Goal: Ask a question

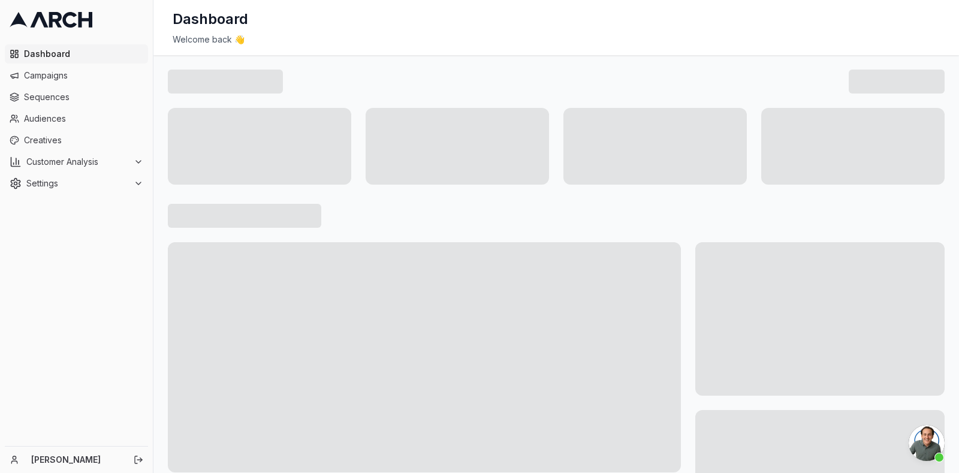
scroll to position [2396, 0]
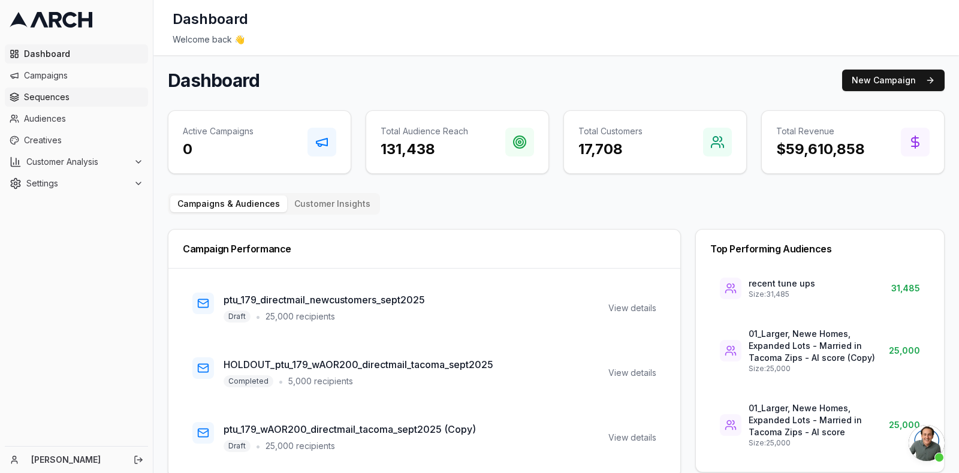
click at [61, 103] on link "Sequences" at bounding box center [76, 96] width 143 height 19
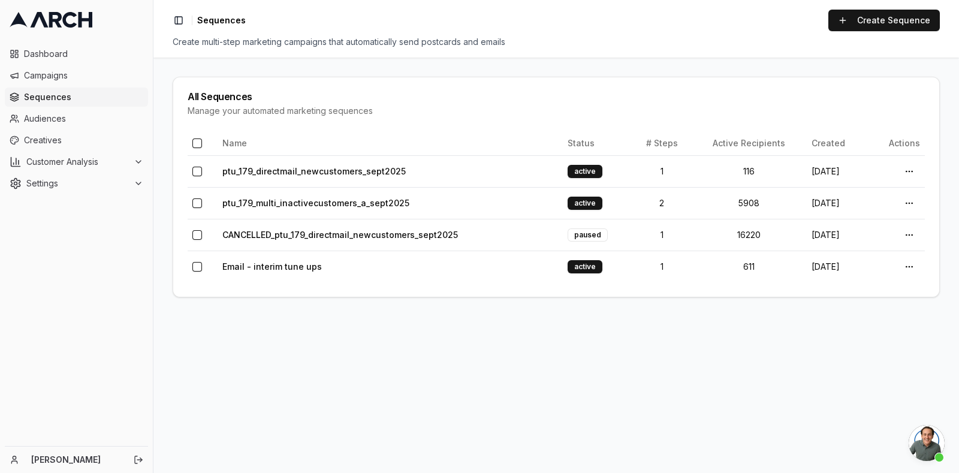
scroll to position [2396, 0]
click at [305, 210] on td "ptu_179_multi_inactivecustomers_a_sept2025" at bounding box center [389, 203] width 345 height 32
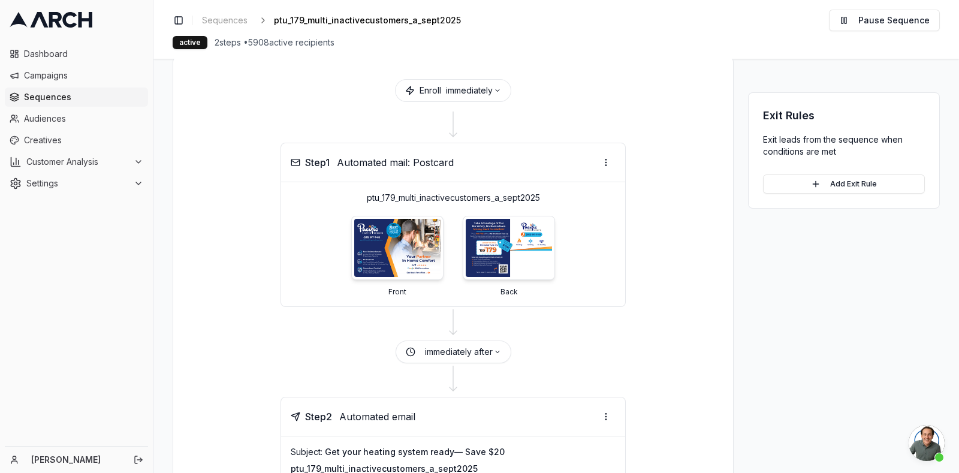
scroll to position [53, 0]
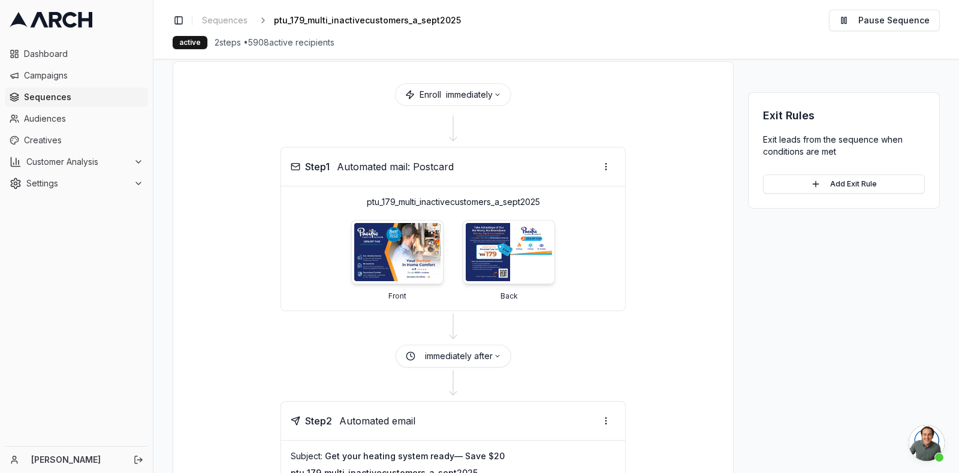
click at [931, 448] on span "Open chat" at bounding box center [926, 443] width 36 height 36
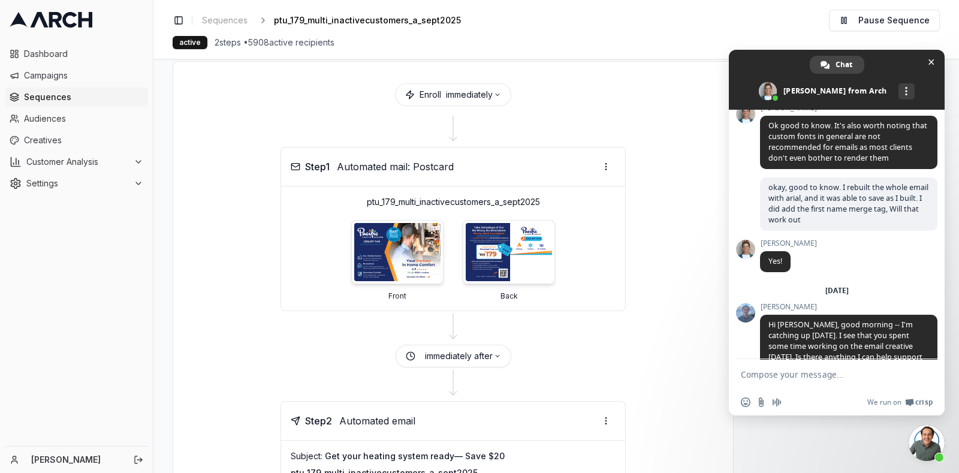
scroll to position [3954, 0]
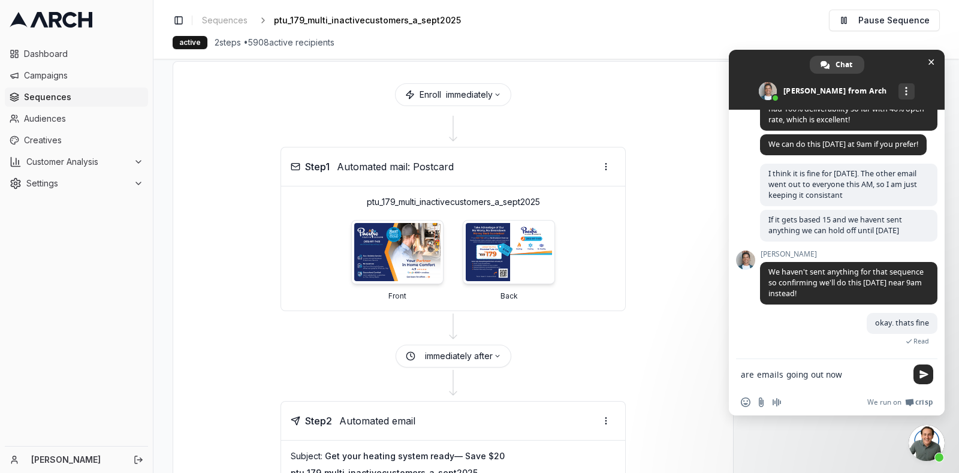
type textarea "are emails going out now?"
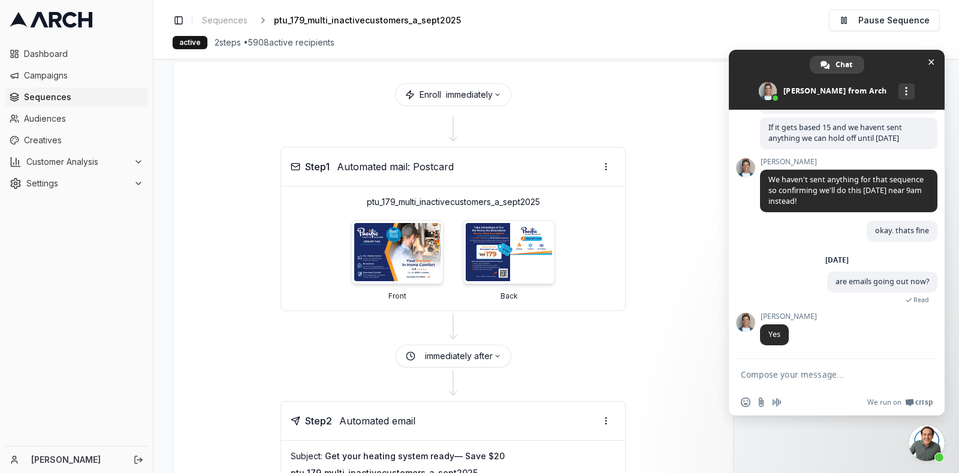
scroll to position [4029, 0]
type textarea "awesome. Thanks!"
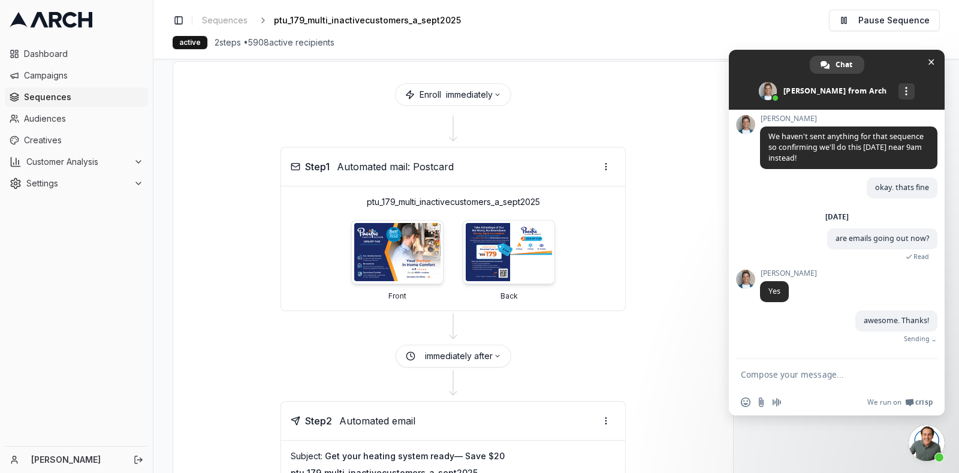
scroll to position [4077, 0]
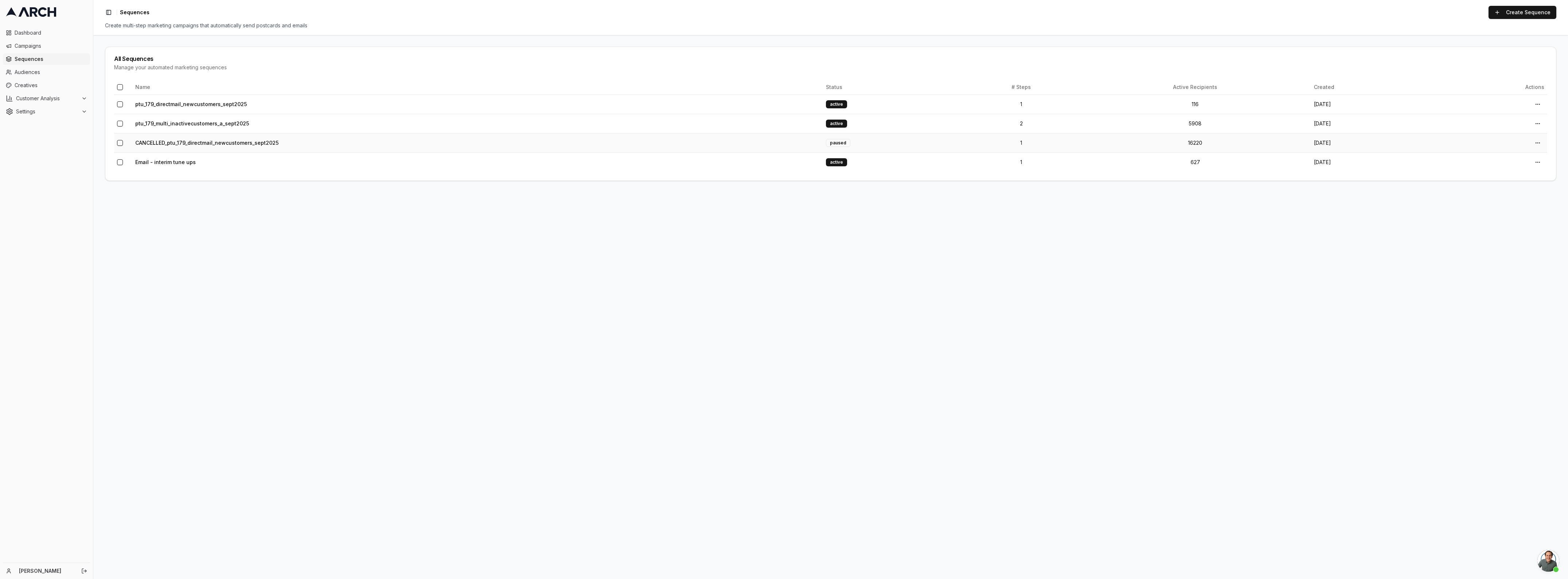
scroll to position [2342, 0]
click at [194, 103] on link "ptu_179_directmail_newcustomers_sept2025" at bounding box center [191, 104] width 111 height 6
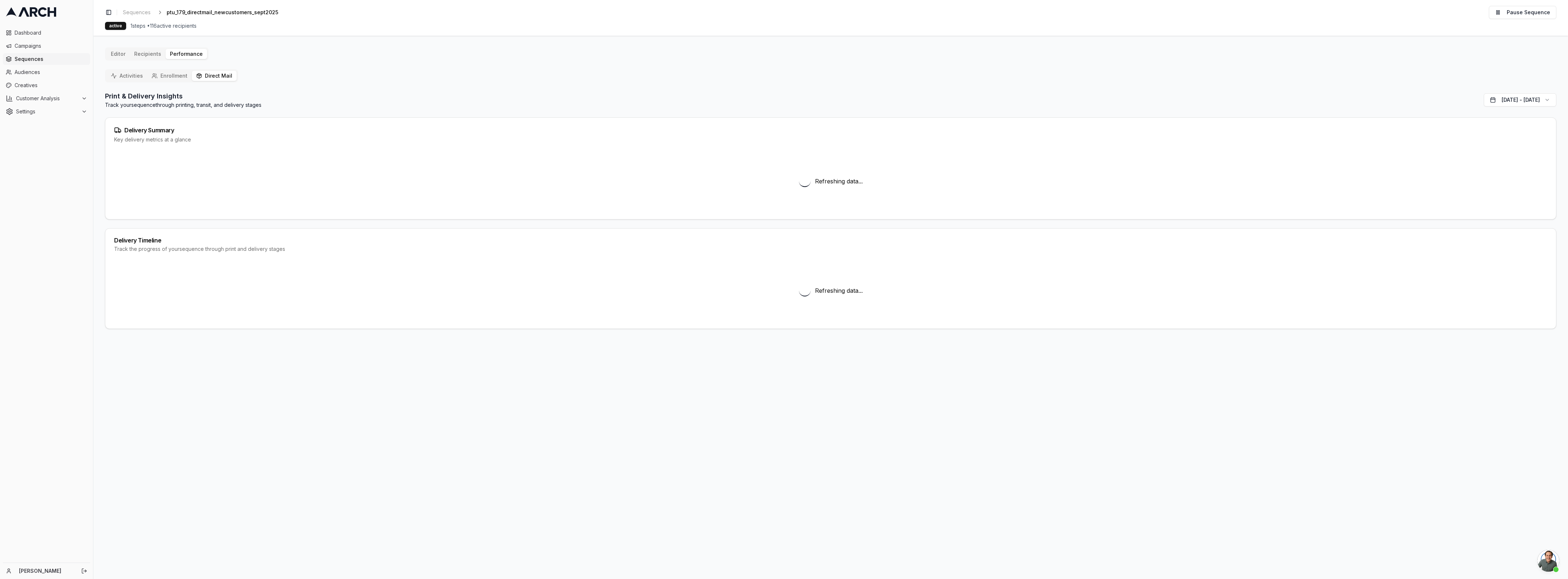
click at [232, 75] on button "Direct Mail" at bounding box center [214, 75] width 45 height 10
click at [30, 47] on span "Campaigns" at bounding box center [51, 46] width 72 height 7
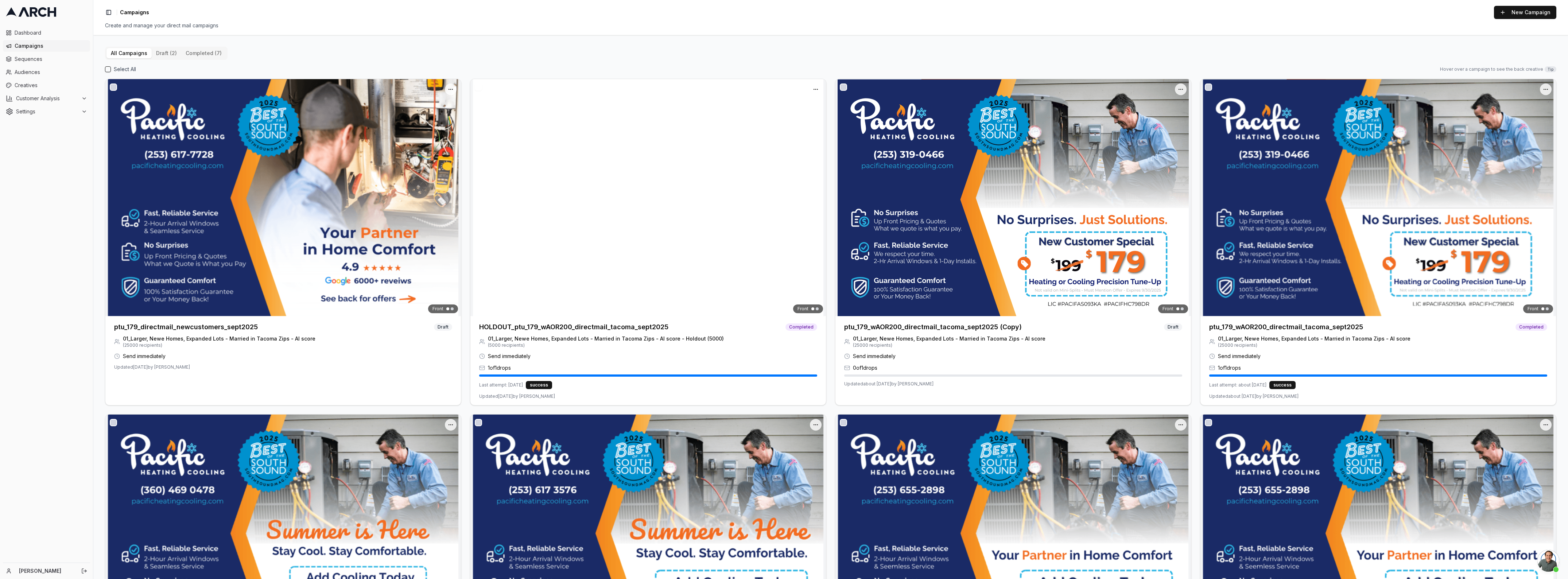
scroll to position [2342, 0]
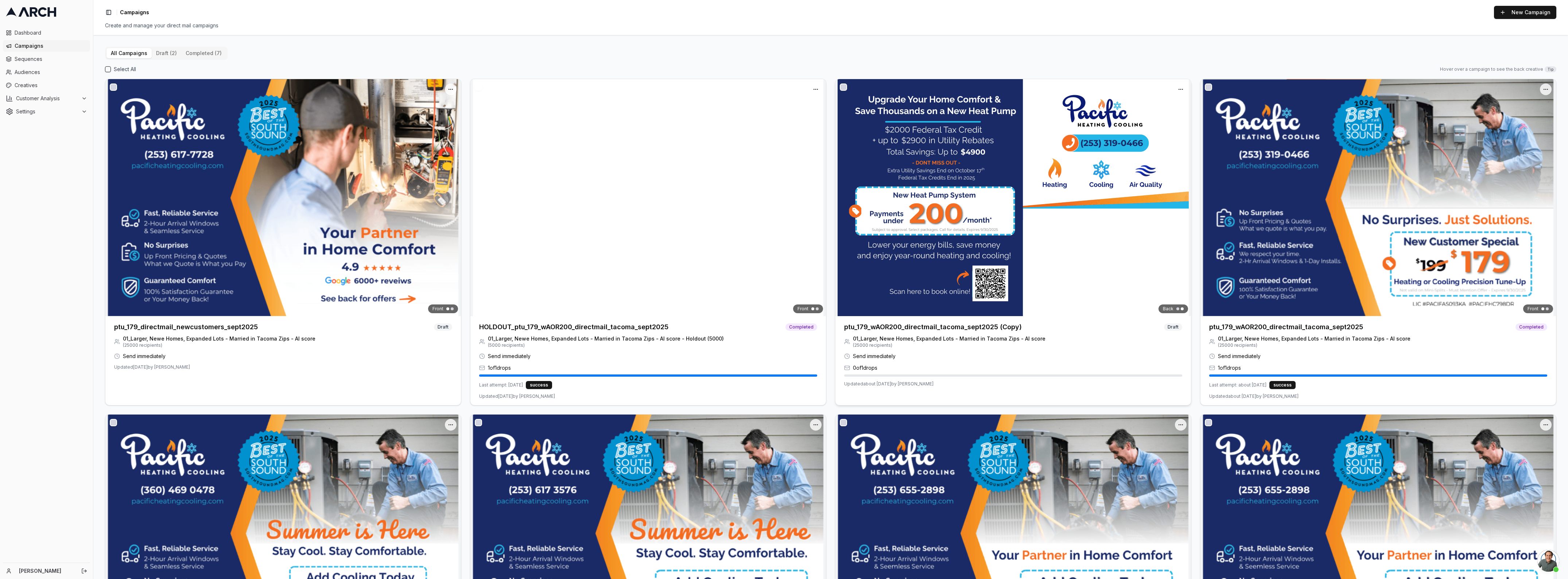
click at [903, 295] on div "Back" at bounding box center [1013, 197] width 355 height 237
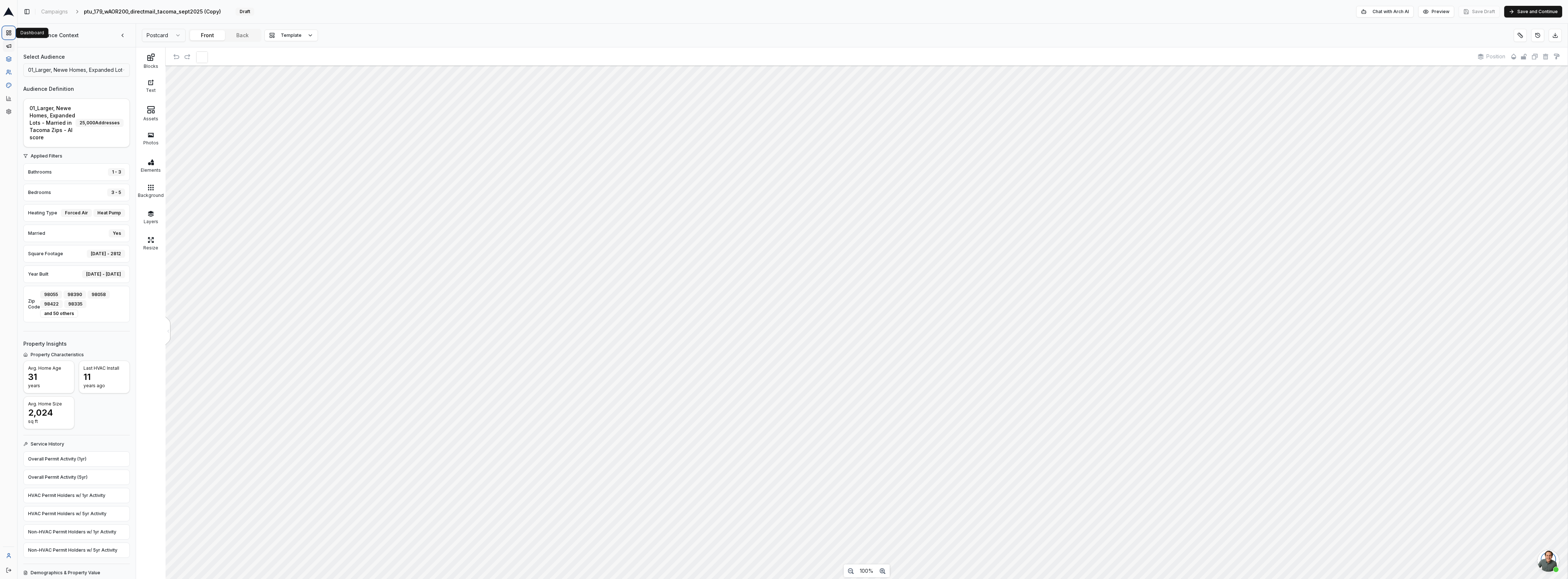
click at [6, 35] on icon at bounding box center [9, 33] width 6 height 6
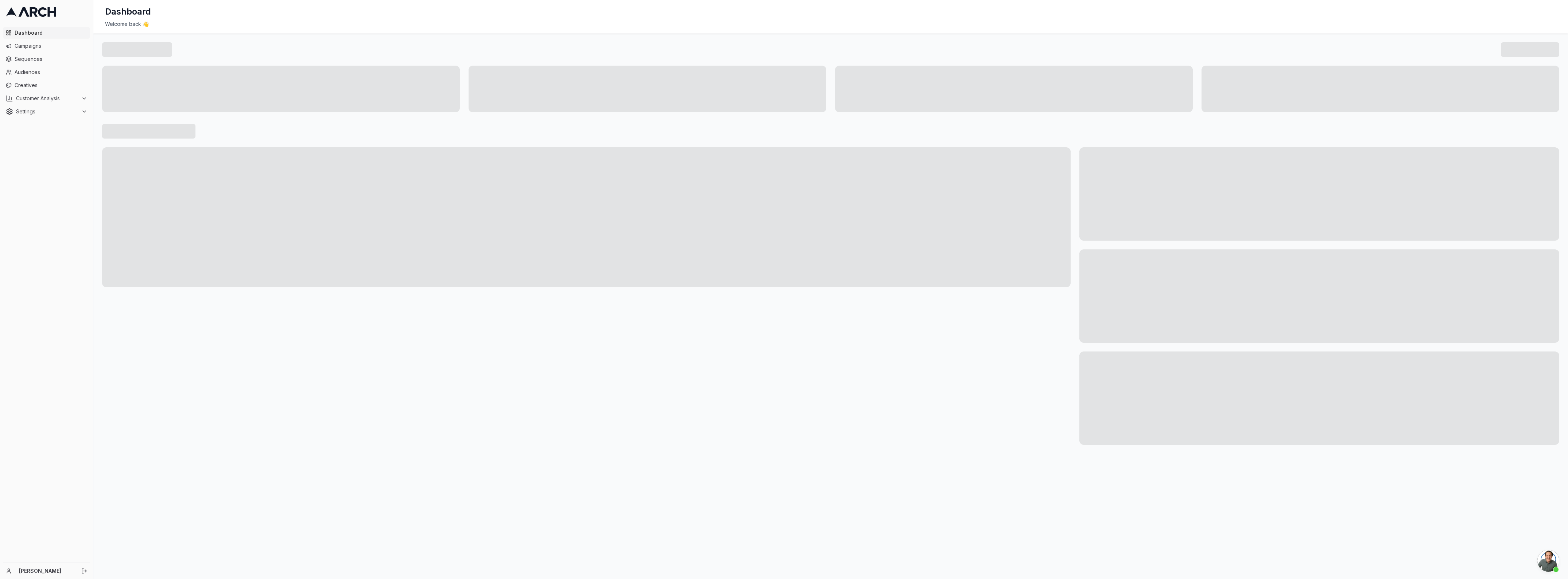
scroll to position [2342, 0]
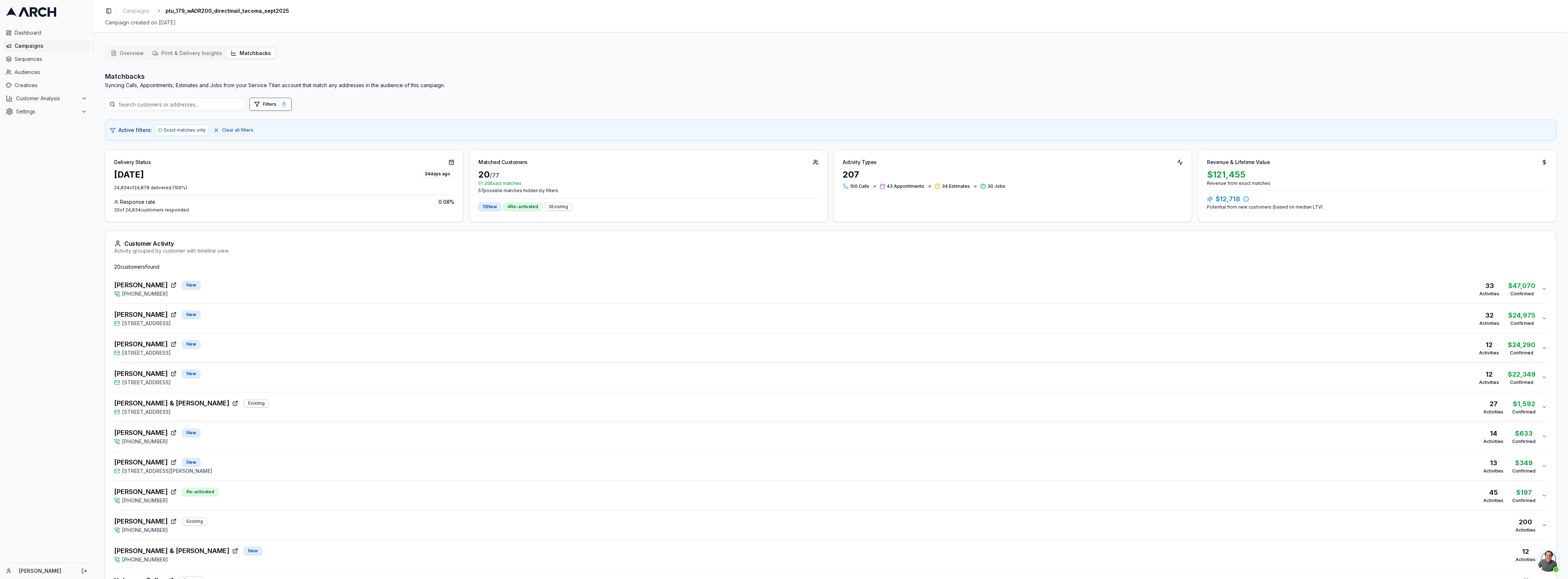
click at [254, 57] on button "Matchbacks" at bounding box center [251, 53] width 49 height 10
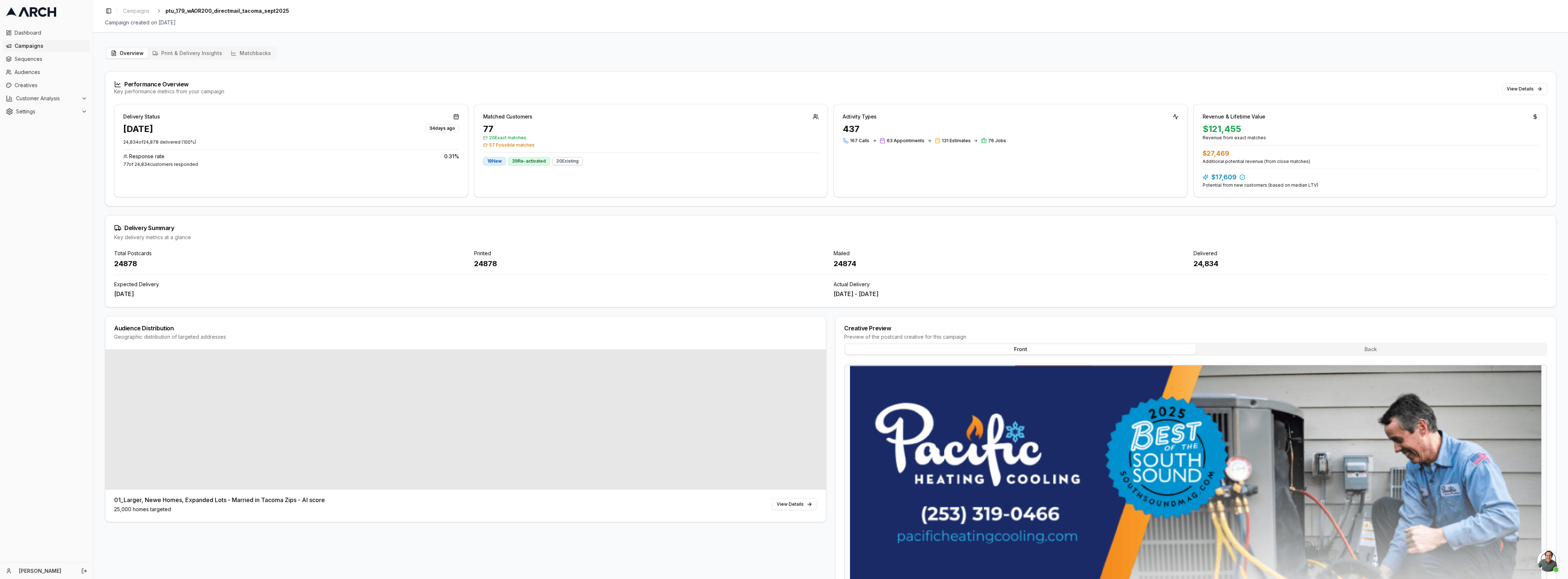
scroll to position [2342, 0]
